Goal: Task Accomplishment & Management: Complete application form

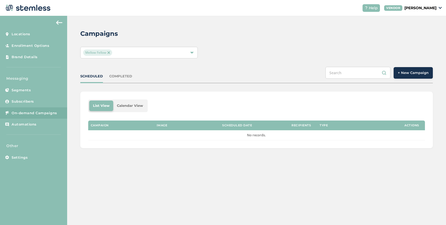
click at [110, 52] on span "Mellow Fellow" at bounding box center [97, 52] width 29 height 6
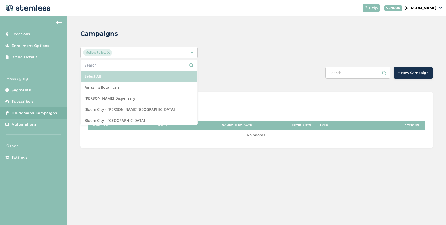
click at [114, 75] on li "Select All" at bounding box center [138, 76] width 117 height 11
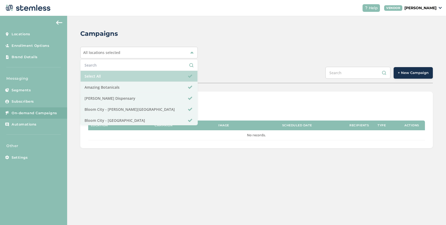
click at [122, 72] on li "Select All" at bounding box center [138, 76] width 117 height 11
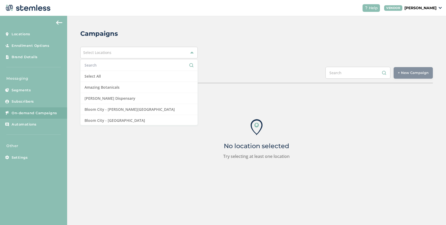
click at [122, 65] on input "text" at bounding box center [138, 65] width 109 height 6
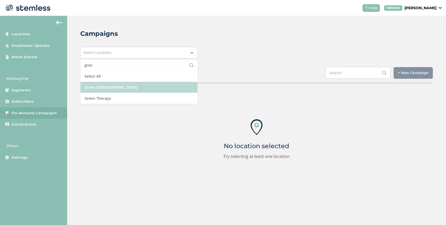
type input "gree"
click at [126, 86] on li "Green [DEMOGRAPHIC_DATA]" at bounding box center [138, 87] width 117 height 11
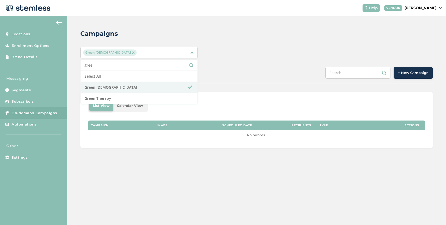
click at [231, 79] on div "SCHEDULED COMPLETED + New Campaign" at bounding box center [256, 75] width 352 height 16
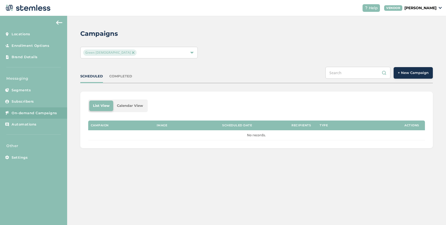
click at [117, 76] on div "COMPLETED" at bounding box center [120, 76] width 23 height 5
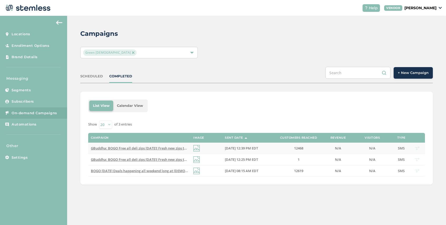
click at [161, 147] on span "GBuddha: BOGO Free all deli zips [DATE]! Fresh new zips to choose from! Visit o…" at bounding box center [194, 148] width 206 height 5
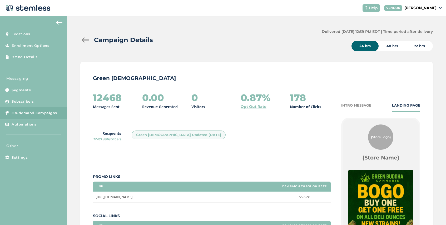
click at [359, 106] on div "INTRO MESSAGE" at bounding box center [356, 105] width 30 height 5
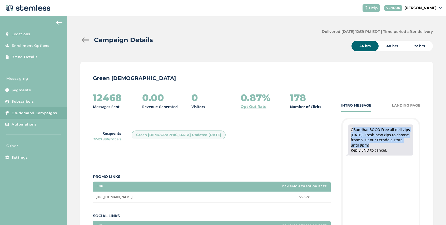
drag, startPoint x: 369, startPoint y: 145, endPoint x: 350, endPoint y: 128, distance: 25.5
click at [350, 128] on div "GBuddha: BOGO Free all deli zips [DATE]! Fresh new zips to choose from! Visit o…" at bounding box center [380, 139] width 65 height 31
copy div "GBuddha: BOGO Free all deli zips [DATE]! Fresh new zips to choose from! Visit o…"
click at [87, 39] on div at bounding box center [85, 39] width 11 height 5
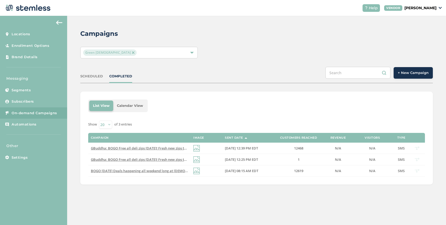
click at [411, 71] on span "+ New Campaign" at bounding box center [412, 72] width 31 height 5
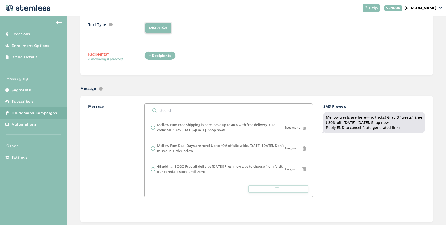
scroll to position [70, 0]
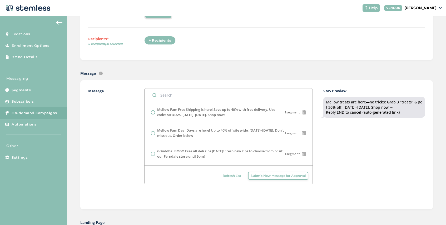
click at [257, 175] on span "Submit New Message for Approval" at bounding box center [277, 175] width 55 height 5
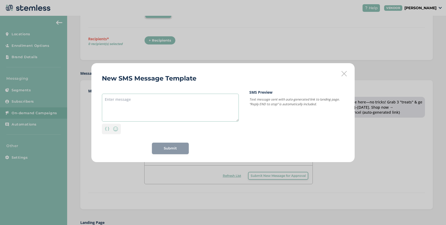
click at [167, 95] on textarea at bounding box center [170, 108] width 137 height 28
paste textarea "GBuddha: BOGO Free all deli zips [DATE]! Fresh new zips to choose from! Visit o…"
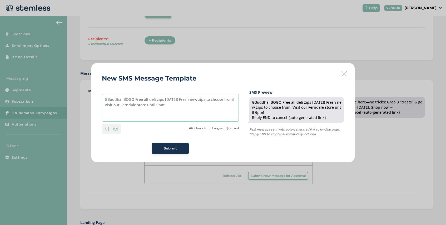
click at [175, 99] on textarea "GBuddha: BOGO Free all deli zips [DATE]! Fresh new zips to choose from! Visit o…" at bounding box center [170, 108] width 137 height 28
drag, startPoint x: 156, startPoint y: 105, endPoint x: 140, endPoint y: 105, distance: 15.5
click at [140, 105] on textarea "GBuddha: BOGO Free all deli zips [DATE]! Dont miss out again on fresh new zips …" at bounding box center [170, 108] width 137 height 28
click at [166, 106] on textarea "GBuddha: BOGO Free all deli zips [DATE]! Dont miss out again on fresh new zips …" at bounding box center [170, 108] width 137 height 28
drag, startPoint x: 139, startPoint y: 105, endPoint x: 112, endPoint y: 106, distance: 27.4
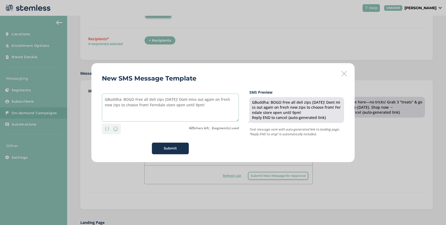
click at [112, 106] on textarea "GBuddha: BOGO Free all deli zips [DATE]! Dont miss out again on fresh new zips …" at bounding box center [170, 108] width 137 height 28
type textarea "GBuddha: BOGO Free all deli zips [DATE]! Dont miss out again on fresh new zips!…"
click at [170, 149] on span "Submit" at bounding box center [170, 148] width 13 height 5
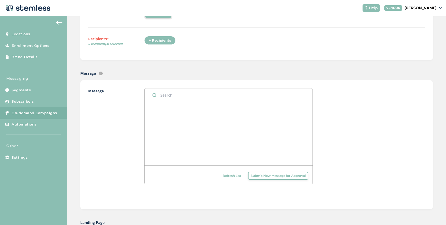
scroll to position [0, 0]
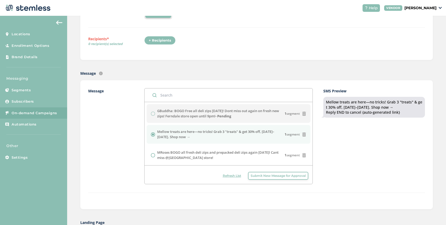
click at [229, 175] on span "Refresh List" at bounding box center [232, 175] width 18 height 5
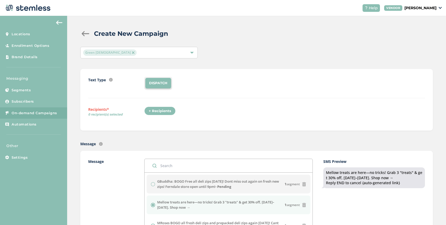
click at [84, 33] on div at bounding box center [85, 33] width 11 height 5
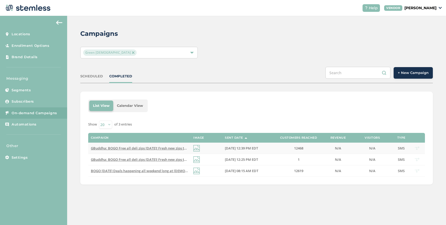
click at [161, 147] on span "GBuddha: BOGO Free all deli zips [DATE]! Fresh new zips to choose from! Visit o…" at bounding box center [194, 148] width 206 height 5
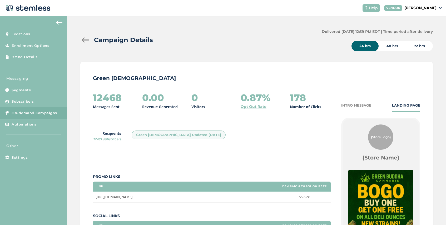
click at [86, 41] on div at bounding box center [85, 39] width 11 height 5
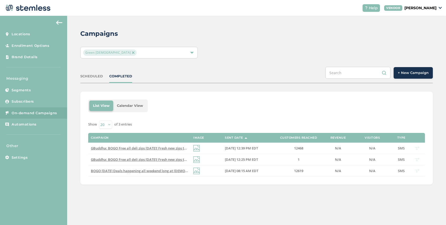
click at [406, 75] on span "+ New Campaign" at bounding box center [412, 72] width 31 height 5
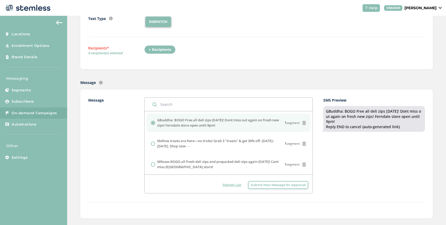
scroll to position [64, 0]
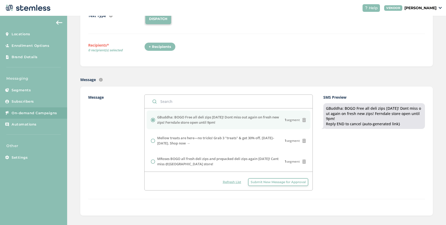
click at [164, 46] on div "+ Recipients" at bounding box center [159, 46] width 31 height 9
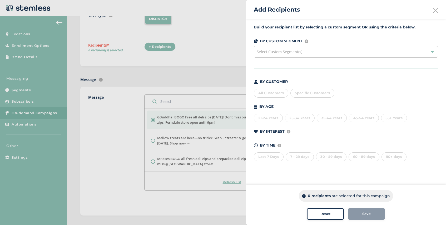
click at [307, 53] on div "Select Custom Segment(s)" at bounding box center [346, 52] width 184 height 12
click at [317, 92] on span "Specific Customers" at bounding box center [312, 93] width 35 height 4
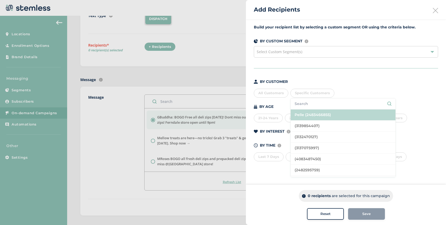
click at [313, 112] on li "Pelle (2483466855)" at bounding box center [342, 114] width 105 height 11
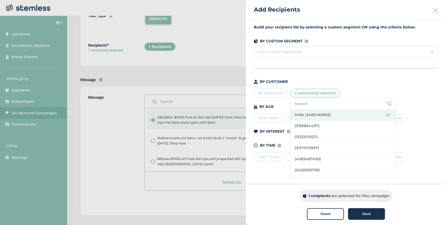
click at [368, 212] on span "Save" at bounding box center [366, 213] width 8 height 5
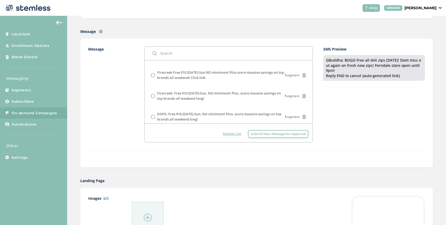
scroll to position [181, 0]
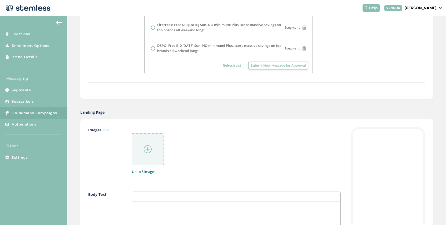
click at [149, 147] on img at bounding box center [148, 149] width 8 height 8
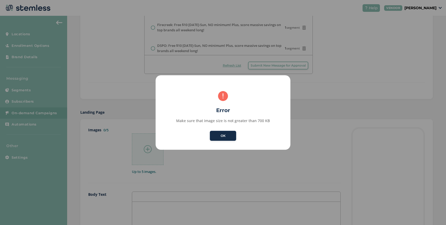
click at [224, 134] on button "OK" at bounding box center [223, 136] width 26 height 10
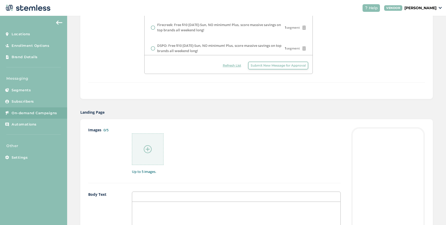
click at [150, 151] on img at bounding box center [148, 149] width 8 height 8
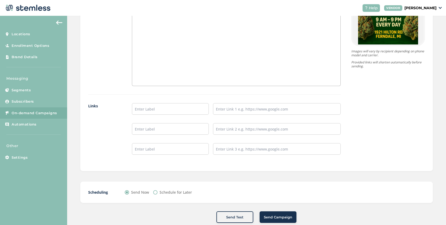
scroll to position [441, 0]
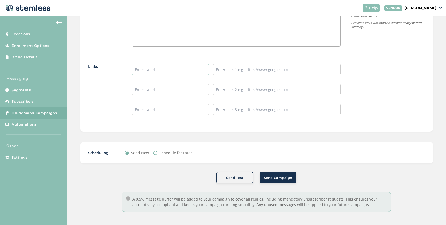
click at [155, 68] on input "text" at bounding box center [170, 70] width 77 height 12
type input "SHOP NOW"
click at [226, 70] on input "text" at bounding box center [277, 70] width 128 height 12
click at [250, 68] on input "text" at bounding box center [277, 70] width 128 height 12
paste input "[URL][DOMAIN_NAME]"
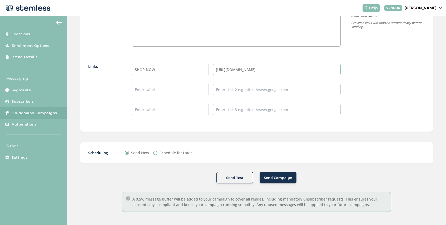
type input "[URL][DOMAIN_NAME]"
drag, startPoint x: 156, startPoint y: 69, endPoint x: 146, endPoint y: 69, distance: 10.0
click at [146, 69] on input "SHOP NOW" at bounding box center [170, 70] width 77 height 12
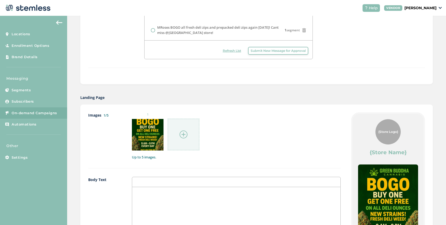
scroll to position [414, 0]
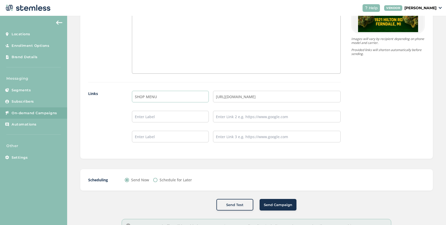
type input "SHOP MENU"
click at [279, 203] on span "Send Campaign" at bounding box center [278, 204] width 28 height 5
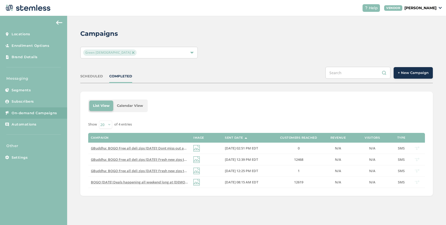
click at [407, 78] on button "+ New Campaign" at bounding box center [412, 73] width 39 height 12
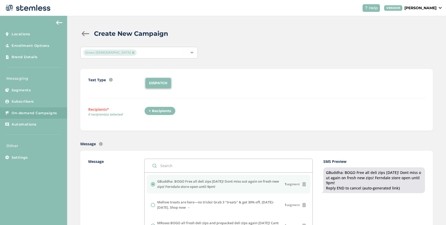
click at [159, 111] on div "+ Recipients" at bounding box center [159, 111] width 31 height 9
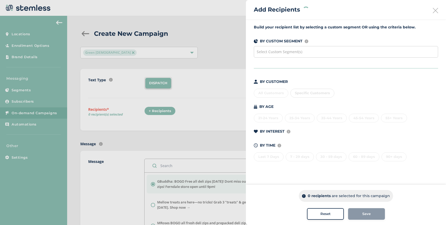
click at [280, 52] on span "Select Custom Segment(s)" at bounding box center [279, 51] width 46 height 5
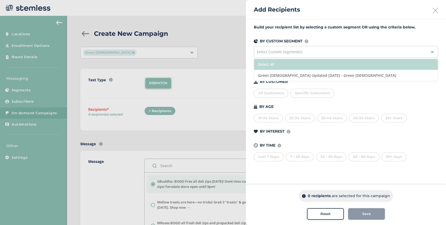
click at [281, 64] on li "Select All" at bounding box center [346, 64] width 184 height 11
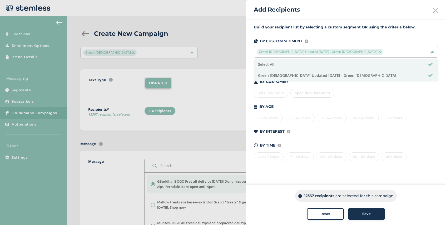
click at [364, 217] on button "Save" at bounding box center [366, 214] width 37 height 12
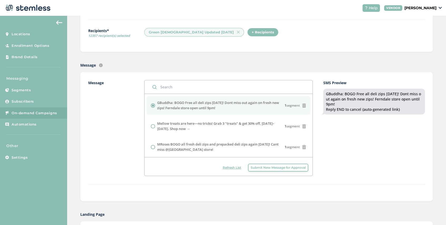
scroll to position [154, 0]
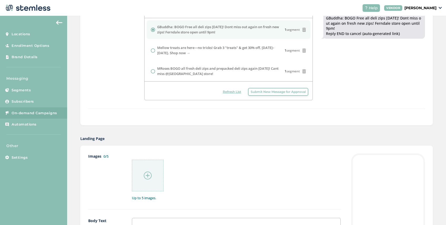
click at [152, 175] on div at bounding box center [148, 176] width 32 height 32
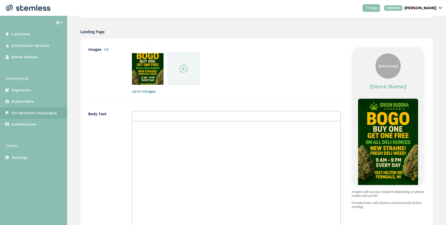
scroll to position [352, 0]
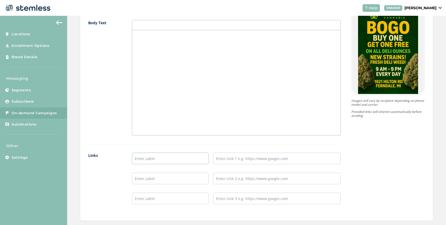
click at [145, 159] on input "text" at bounding box center [170, 159] width 77 height 12
type input "SHOP MENU"
click at [225, 158] on input "text" at bounding box center [277, 159] width 128 height 12
type input "[URL][DOMAIN_NAME]"
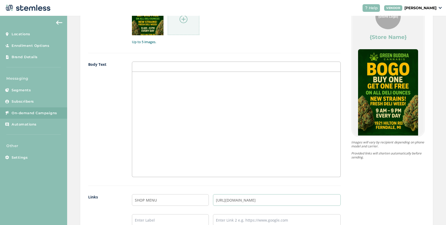
scroll to position [441, 0]
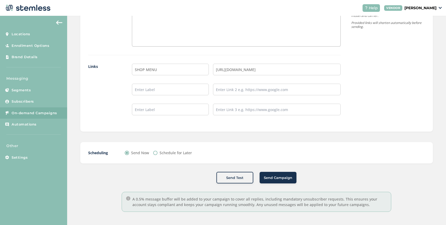
click at [276, 179] on span "Send Campaign" at bounding box center [278, 177] width 28 height 5
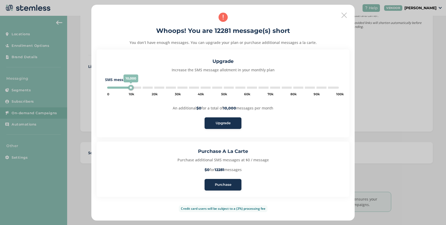
type input "15000"
click at [225, 186] on span "Purchase" at bounding box center [223, 184] width 17 height 5
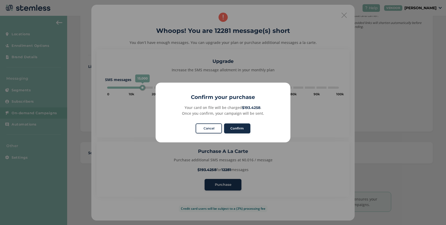
click at [240, 128] on button "Confirm" at bounding box center [237, 128] width 26 height 10
